Goal: Task Accomplishment & Management: Use online tool/utility

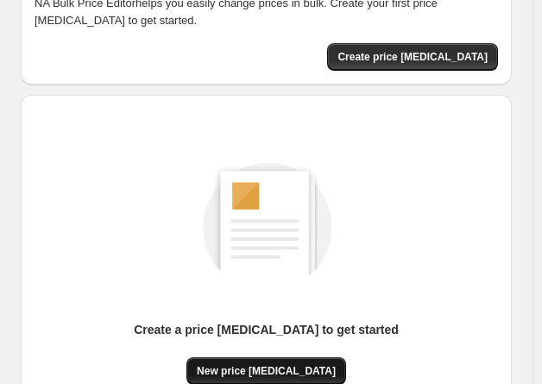
scroll to position [173, 0]
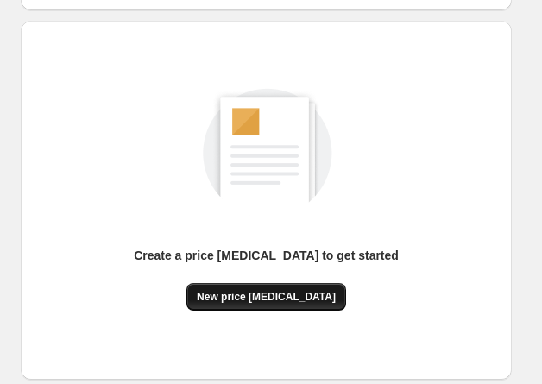
click at [293, 292] on span "New price [MEDICAL_DATA]" at bounding box center [266, 297] width 139 height 14
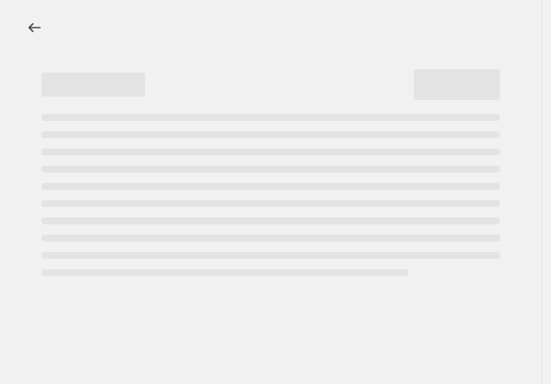
select select "percentage"
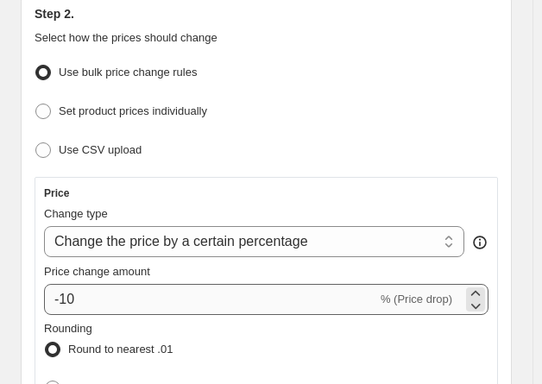
scroll to position [259, 0]
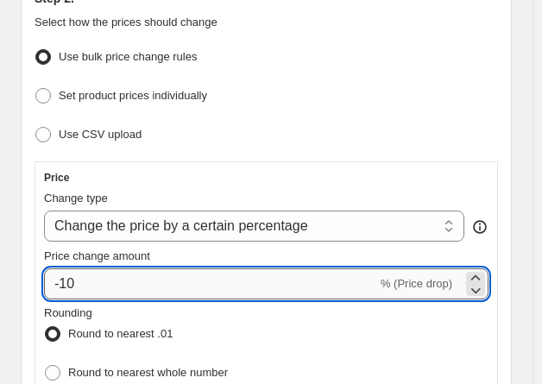
click at [233, 281] on input "-10" at bounding box center [210, 283] width 333 height 31
type input "-1"
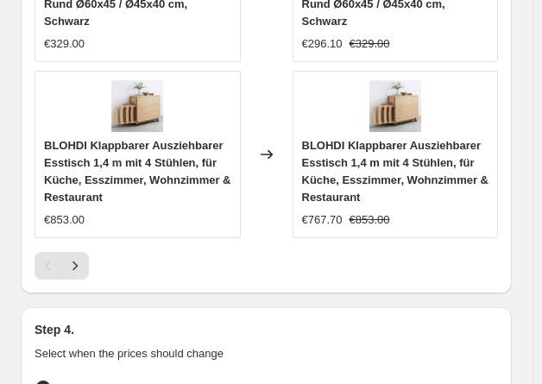
scroll to position [2417, 0]
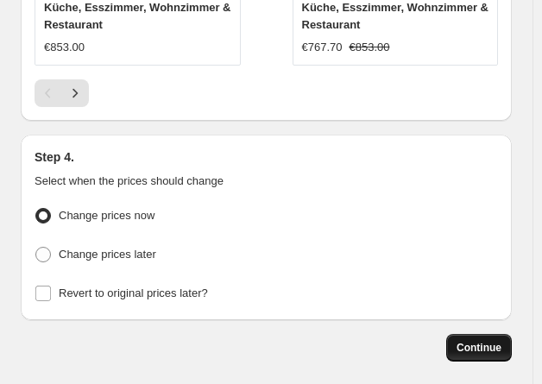
type input "-25"
click at [501, 341] on span "Continue" at bounding box center [479, 348] width 45 height 14
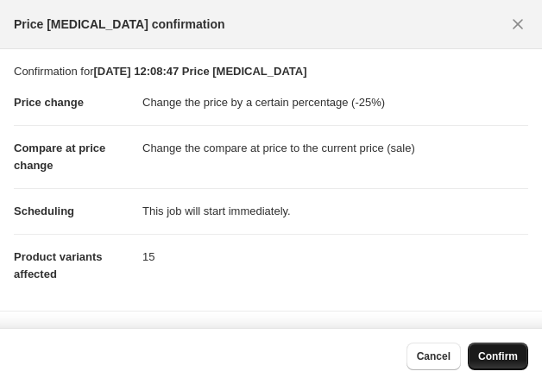
click at [489, 345] on button "Confirm" at bounding box center [498, 357] width 60 height 28
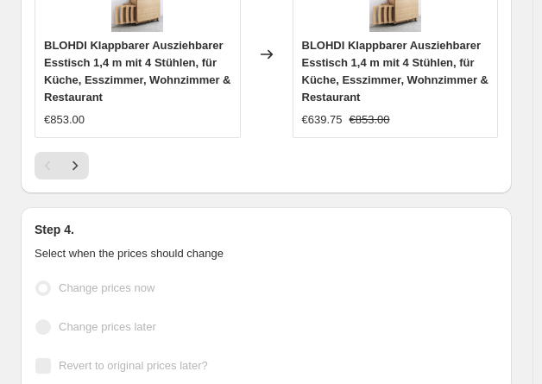
scroll to position [2462, 0]
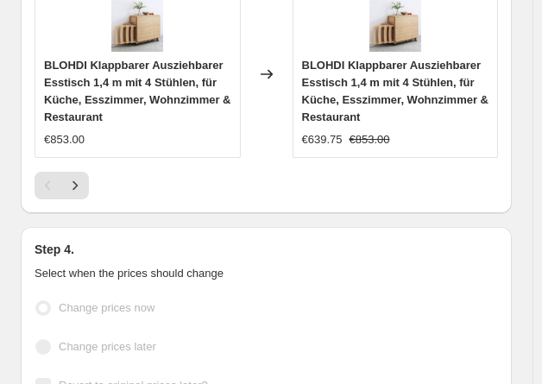
select select "percentage"
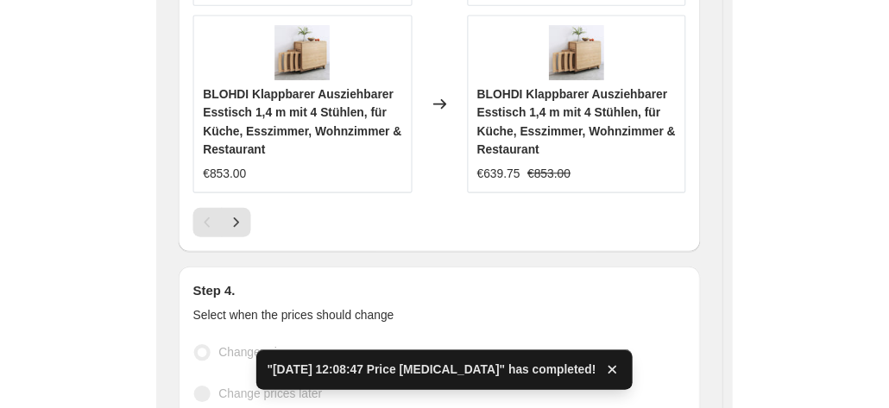
scroll to position [0, 0]
